Goal: Transaction & Acquisition: Book appointment/travel/reservation

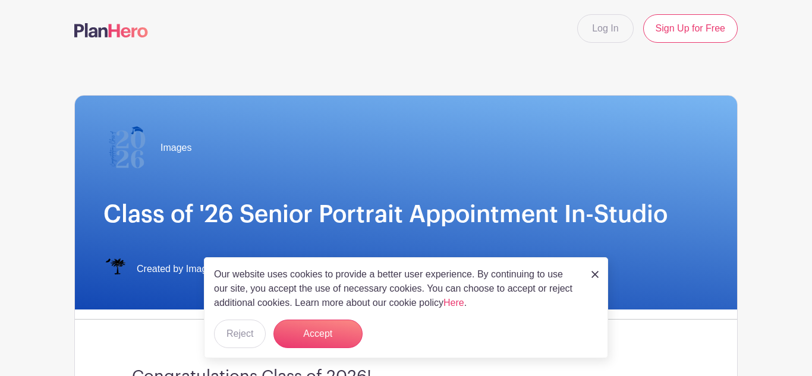
click at [592, 275] on img at bounding box center [594, 274] width 7 height 7
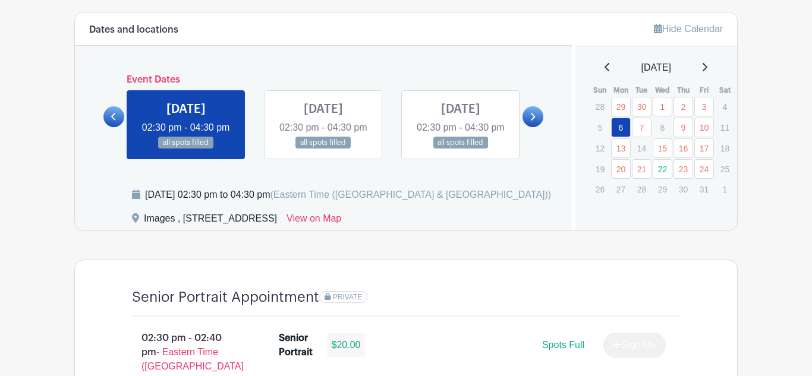
scroll to position [637, 0]
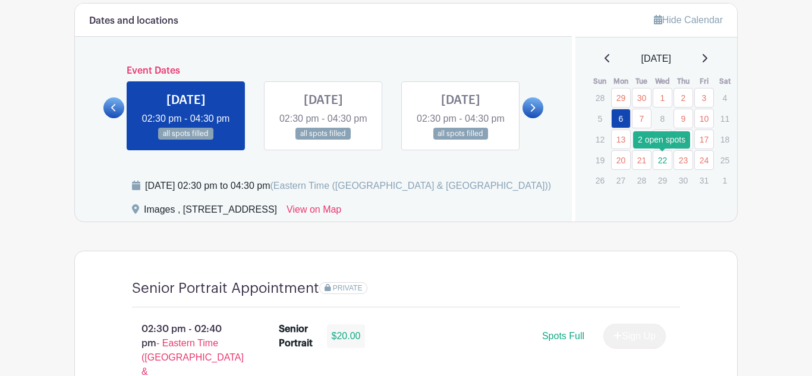
click at [663, 160] on link "22" at bounding box center [663, 160] width 20 height 20
click at [659, 161] on link "22" at bounding box center [663, 160] width 20 height 20
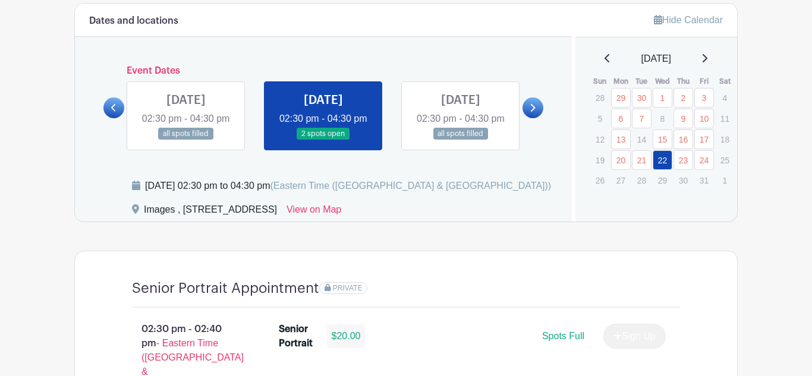
click at [323, 140] on link at bounding box center [323, 140] width 0 height 0
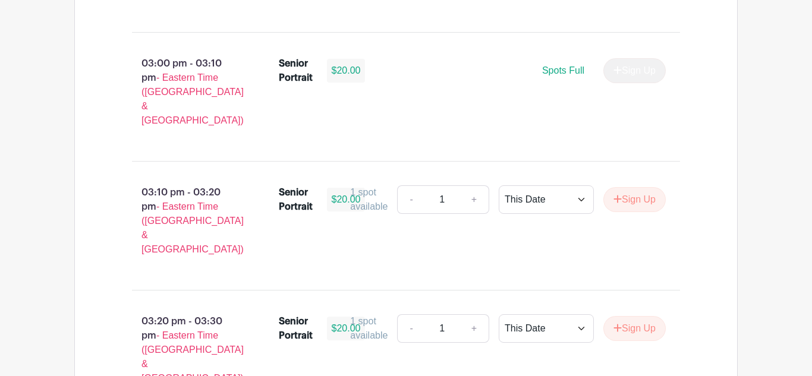
scroll to position [1290, 0]
click at [620, 187] on button "Sign Up" at bounding box center [634, 199] width 62 height 25
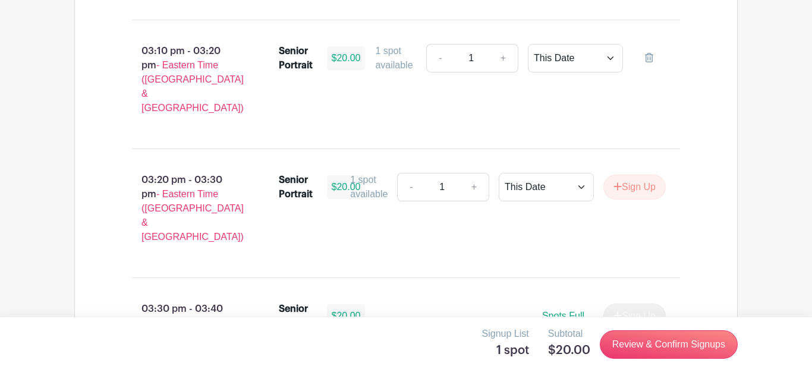
scroll to position [1441, 0]
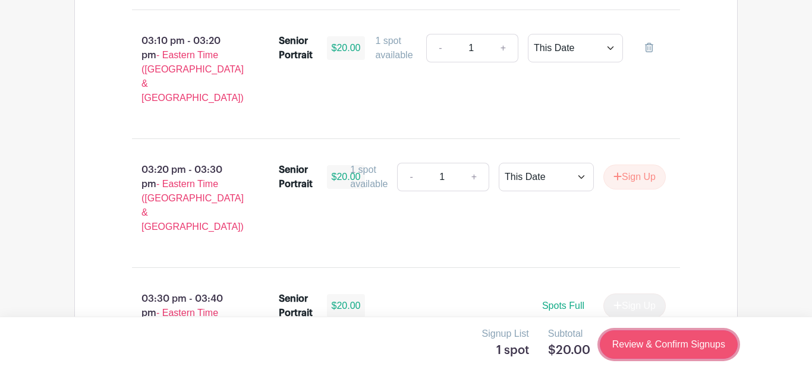
click at [621, 340] on link "Review & Confirm Signups" at bounding box center [669, 344] width 138 height 29
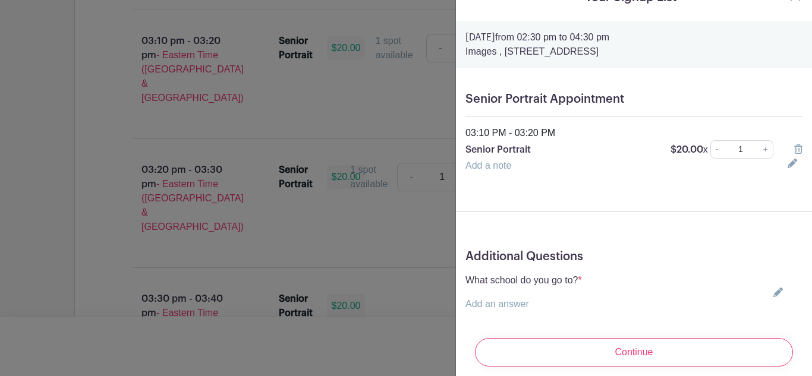
scroll to position [29, 0]
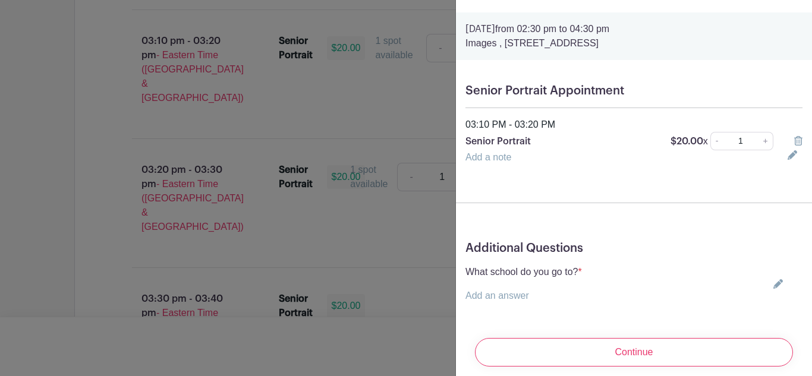
click at [501, 269] on p "What school do you go to? *" at bounding box center [523, 272] width 116 height 14
click at [493, 251] on div at bounding box center [493, 251] width 0 height 0
click at [504, 301] on link "Add an answer" at bounding box center [497, 296] width 64 height 10
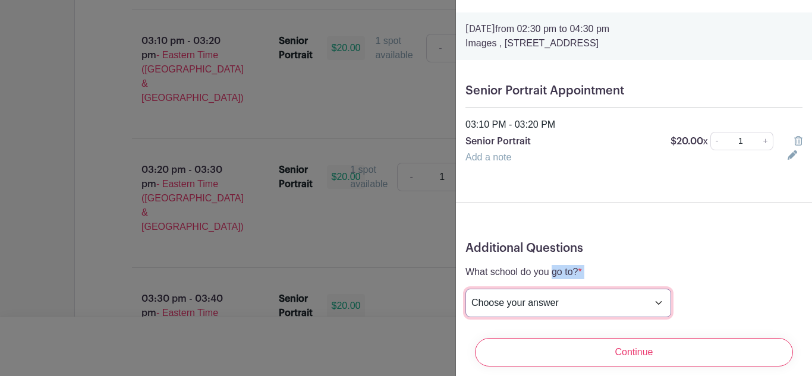
click at [534, 302] on select "Choose your answer [GEOGRAPHIC_DATA] High [PERSON_NAME] High [PERSON_NAME] High…" at bounding box center [568, 303] width 206 height 29
select select "3938"
click at [465, 289] on select "Choose your answer [GEOGRAPHIC_DATA] High [PERSON_NAME] High [PERSON_NAME] High…" at bounding box center [568, 303] width 206 height 29
click at [501, 155] on link "Add a note" at bounding box center [488, 157] width 46 height 10
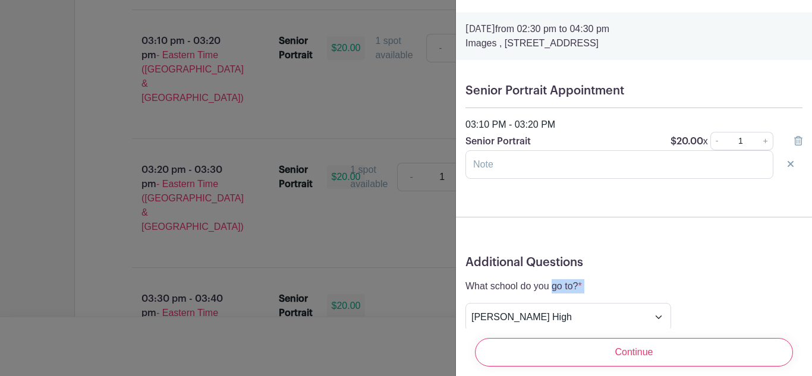
click at [508, 144] on p "Senior Portrait" at bounding box center [560, 141] width 191 height 14
click at [558, 153] on input "text" at bounding box center [619, 164] width 308 height 29
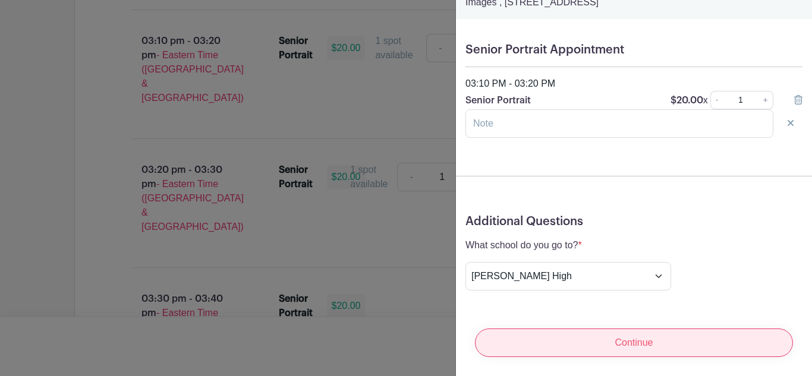
click at [531, 338] on input "Continue" at bounding box center [634, 343] width 318 height 29
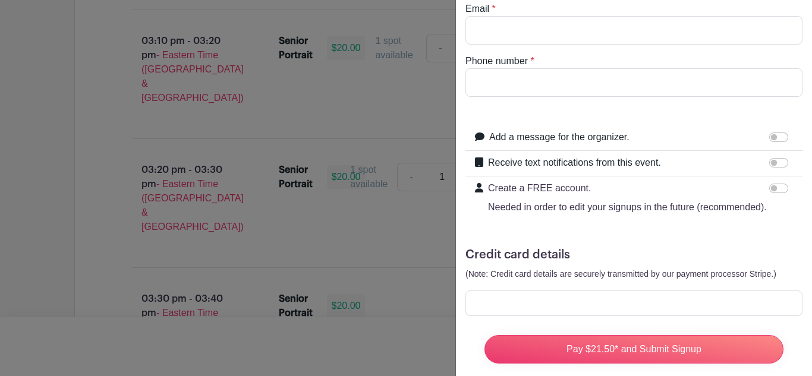
scroll to position [0, 0]
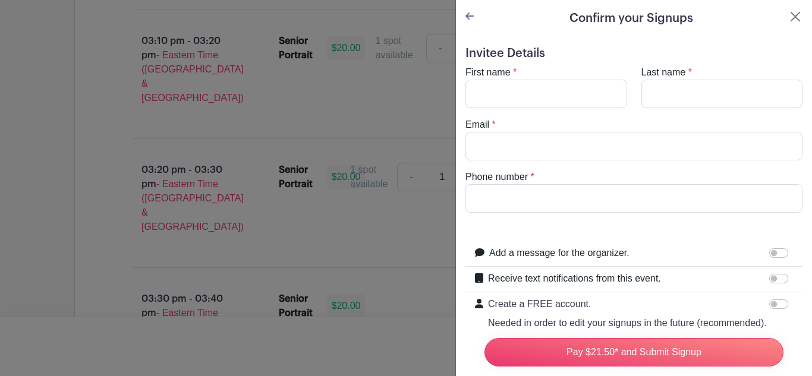
click at [310, 305] on div at bounding box center [406, 188] width 812 height 376
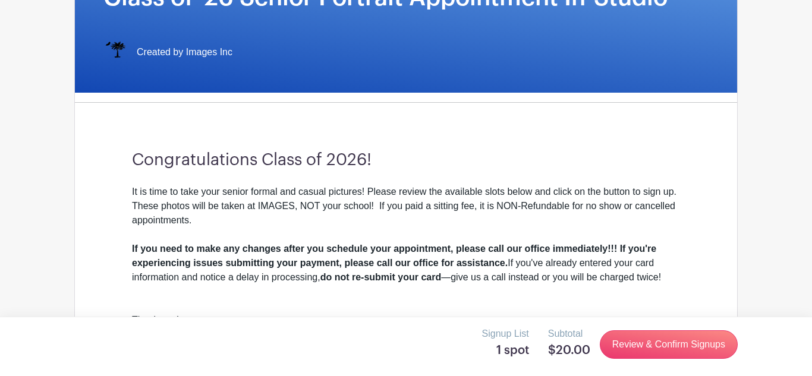
scroll to position [215, 0]
